Goal: Task Accomplishment & Management: Manage account settings

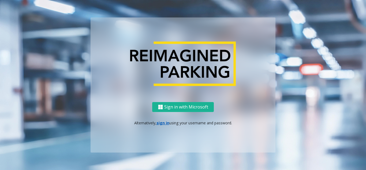
click at [160, 126] on div "Sign in with Microsoft Alternatively, sign in using your username and password." at bounding box center [183, 127] width 185 height 50
click at [162, 124] on link "sign in" at bounding box center [163, 122] width 13 height 5
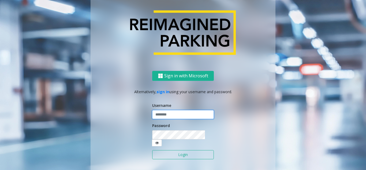
click at [174, 117] on input "text" at bounding box center [183, 114] width 62 height 9
type input "**********"
click at [183, 150] on button "Login" at bounding box center [183, 154] width 62 height 9
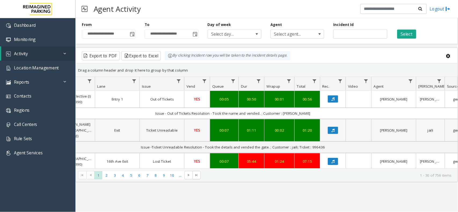
scroll to position [0, 102]
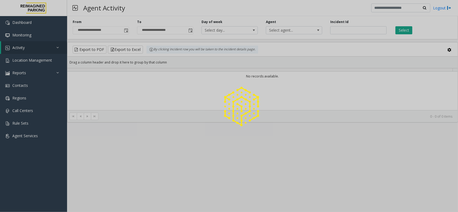
click at [49, 60] on div at bounding box center [229, 106] width 458 height 212
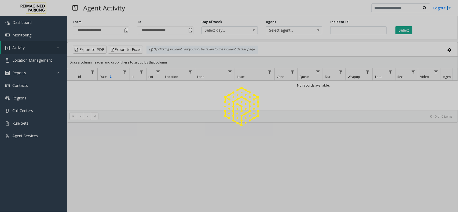
click at [49, 60] on span "Location Management" at bounding box center [32, 60] width 40 height 5
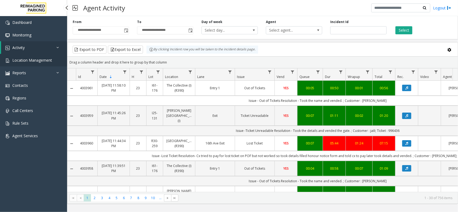
click at [49, 60] on span "Location Management" at bounding box center [32, 60] width 40 height 5
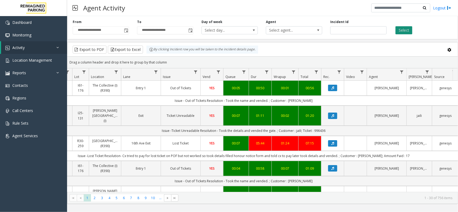
click at [402, 29] on button "Select" at bounding box center [403, 30] width 17 height 8
